Goal: Check status: Check status

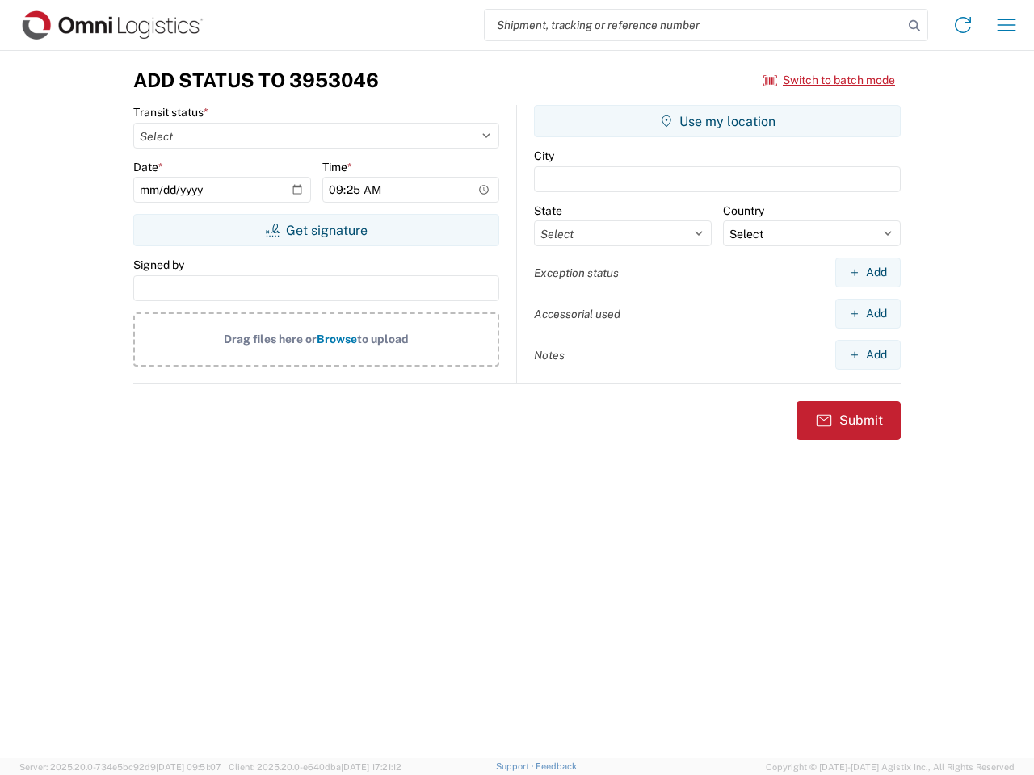
click at [694, 25] on input "search" at bounding box center [693, 25] width 418 height 31
click at [914, 26] on icon at bounding box center [914, 26] width 23 height 23
click at [963, 25] on icon at bounding box center [963, 25] width 26 height 26
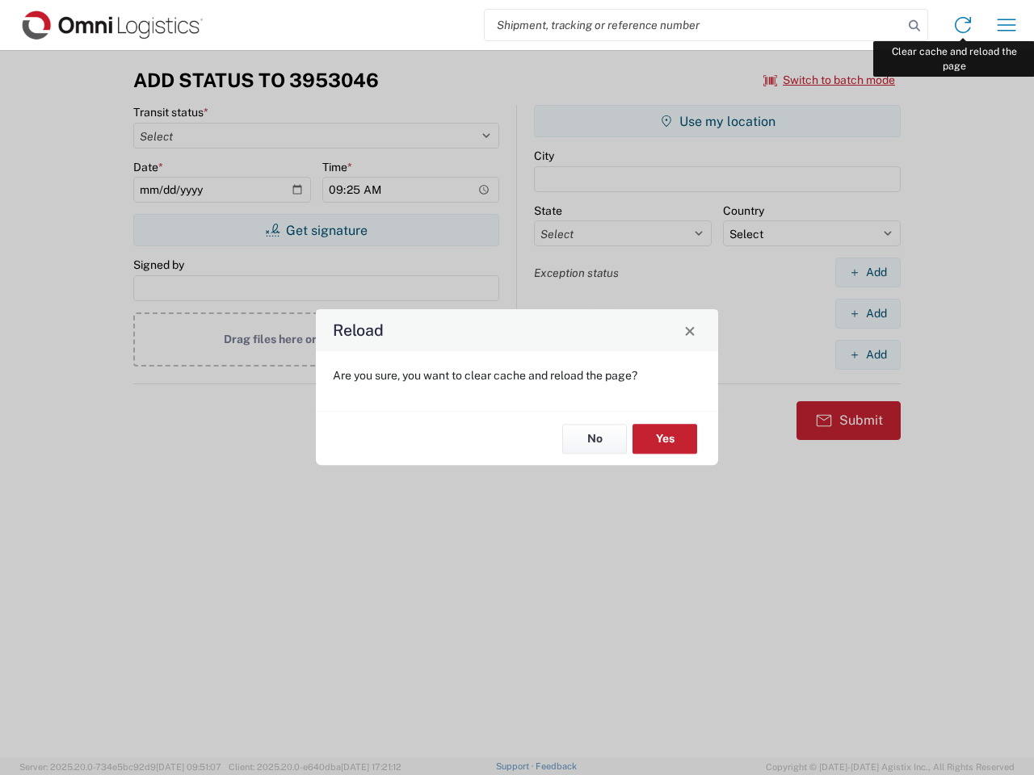
click at [1006, 25] on div "Reload Are you sure, you want to clear cache and reload the page? No Yes" at bounding box center [517, 387] width 1034 height 775
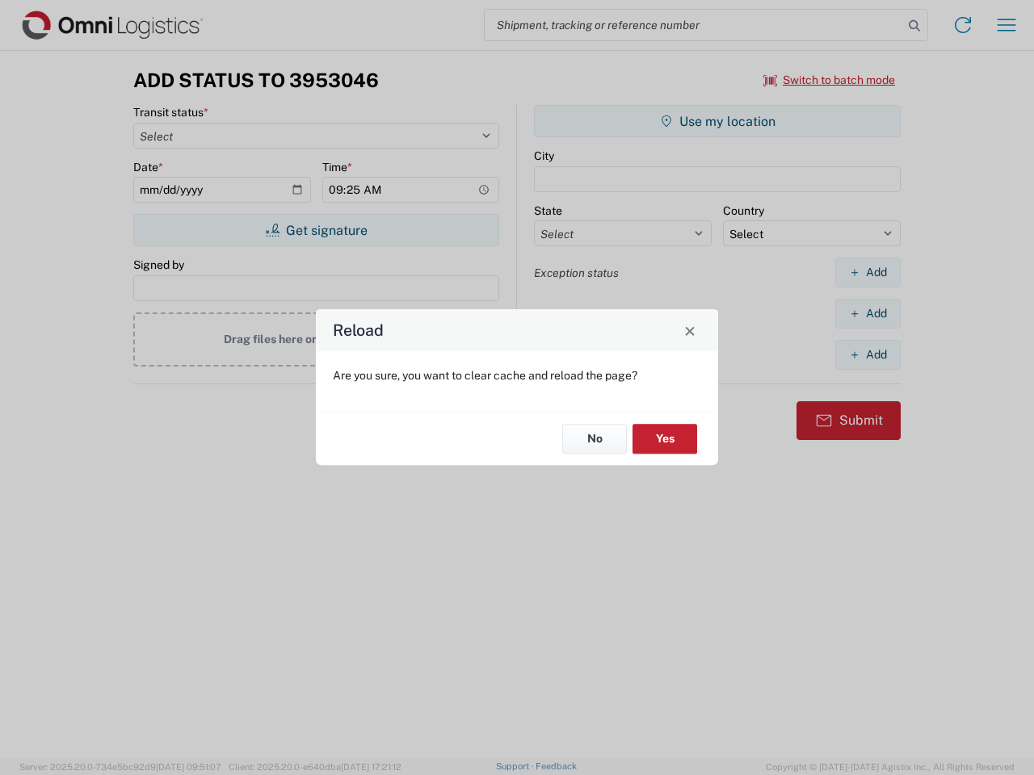
click at [829, 80] on div "Reload Are you sure, you want to clear cache and reload the page? No Yes" at bounding box center [517, 387] width 1034 height 775
click at [316, 230] on div "Reload Are you sure, you want to clear cache and reload the page? No Yes" at bounding box center [517, 387] width 1034 height 775
click at [717, 121] on div "Reload Are you sure, you want to clear cache and reload the page? No Yes" at bounding box center [517, 387] width 1034 height 775
click at [867, 272] on div "Reload Are you sure, you want to clear cache and reload the page? No Yes" at bounding box center [517, 387] width 1034 height 775
click at [867, 313] on div "Reload Are you sure, you want to clear cache and reload the page? No Yes" at bounding box center [517, 387] width 1034 height 775
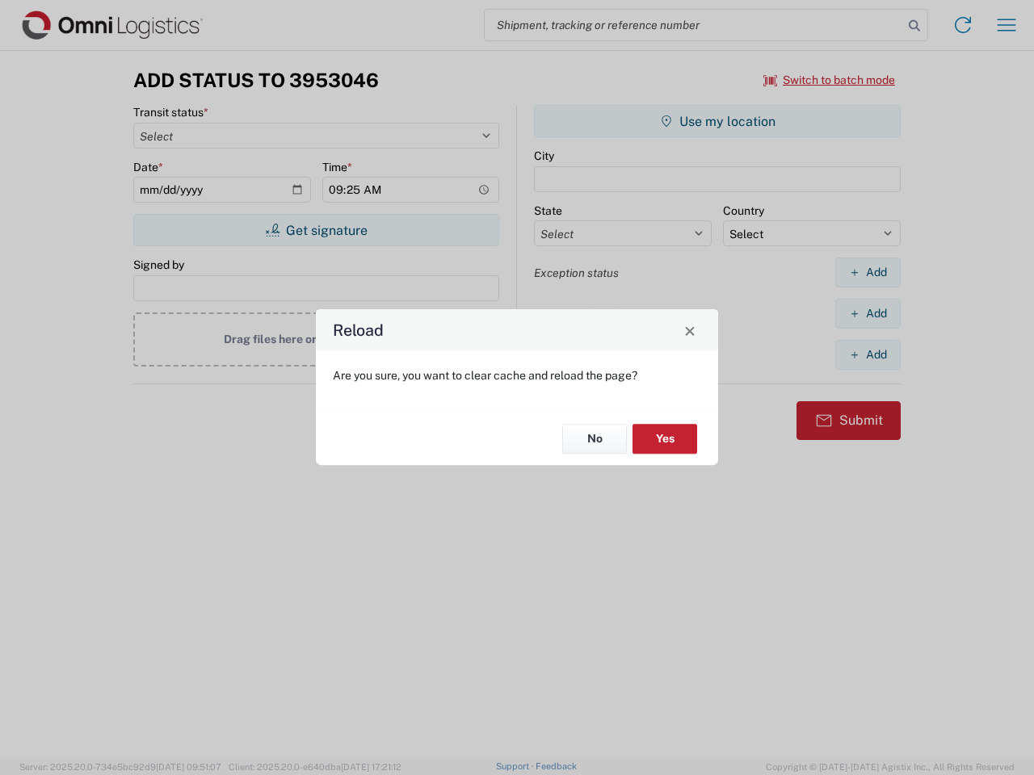
click at [867, 354] on div "Reload Are you sure, you want to clear cache and reload the page? No Yes" at bounding box center [517, 387] width 1034 height 775
